Goal: Browse casually: Explore the website without a specific task or goal

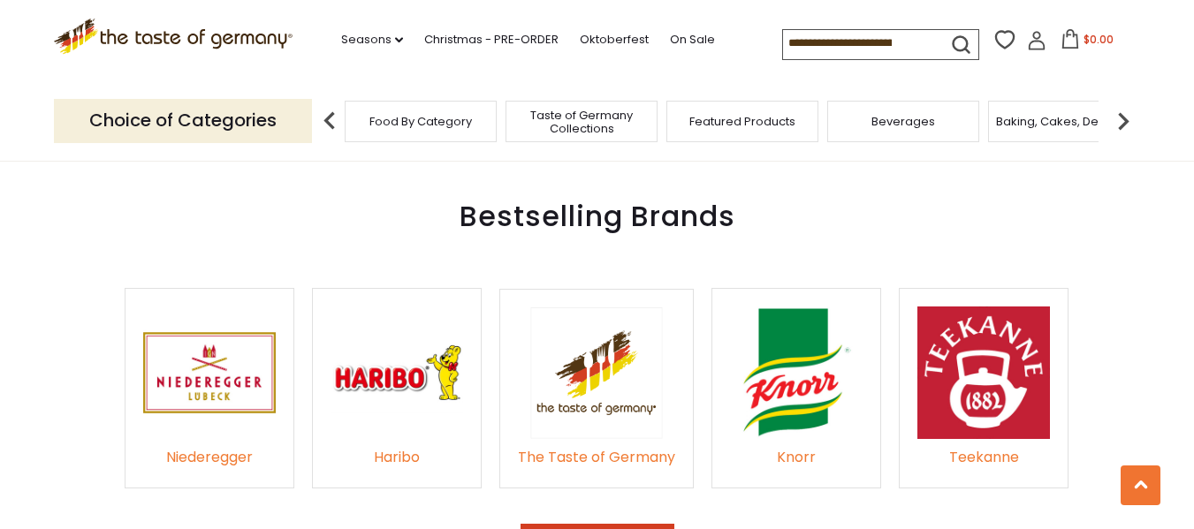
scroll to position [2563, 0]
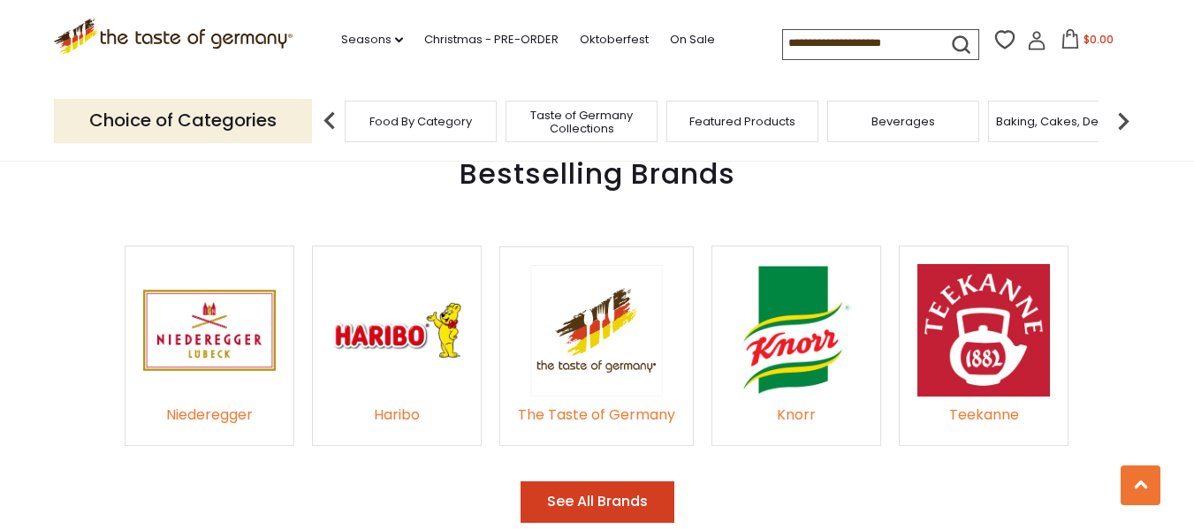
click at [578, 337] on img at bounding box center [596, 331] width 133 height 132
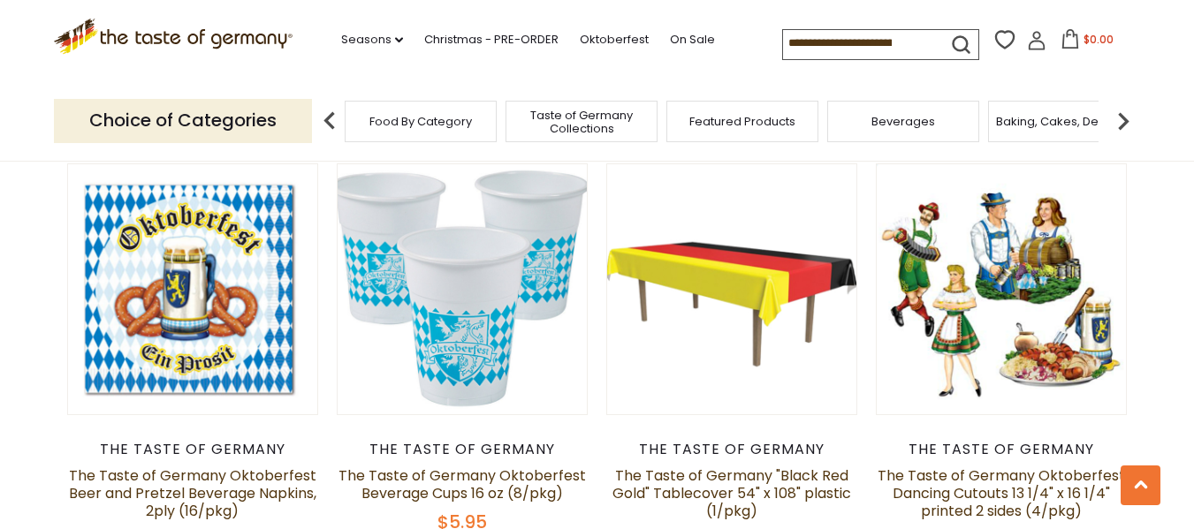
scroll to position [1502, 0]
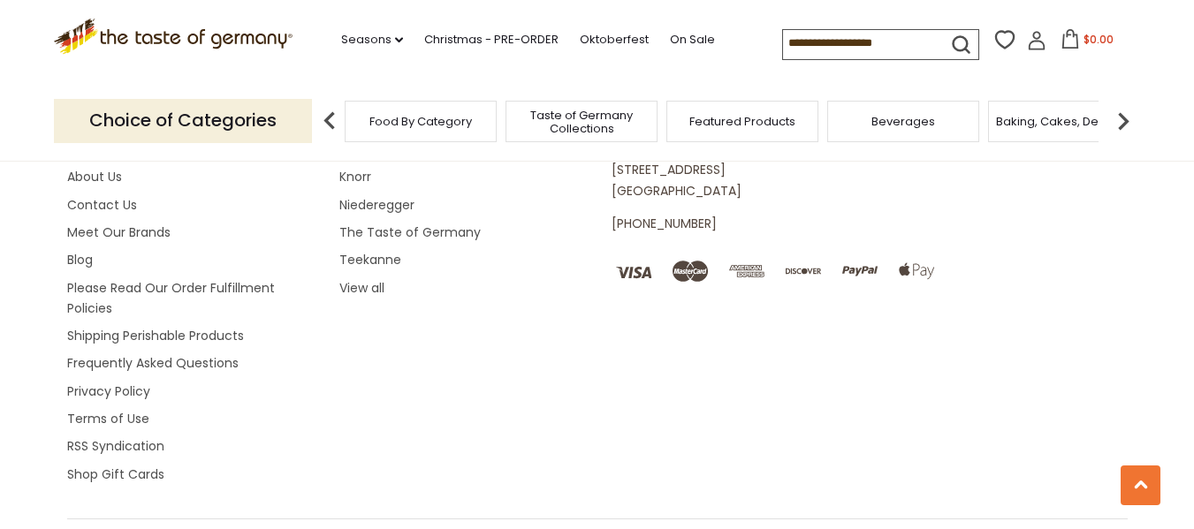
scroll to position [3322, 0]
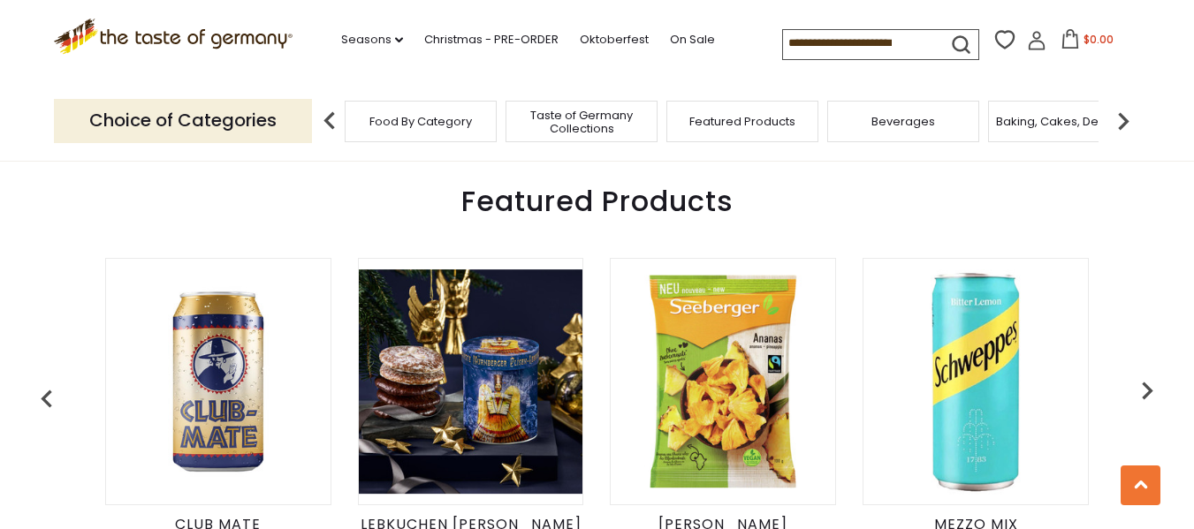
scroll to position [619, 0]
